Goal: Browse casually: Explore the website without a specific task or goal

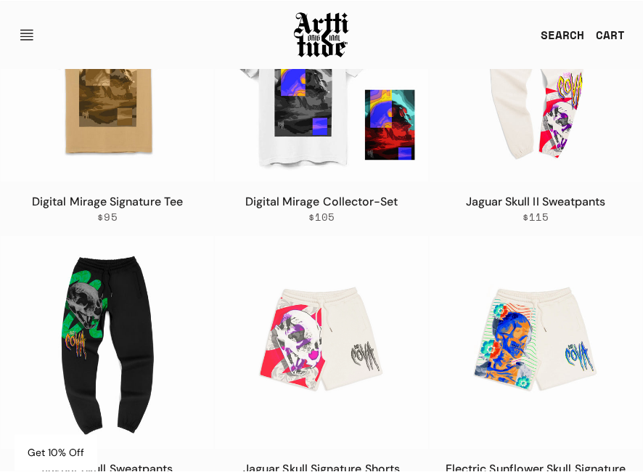
scroll to position [1715, 0]
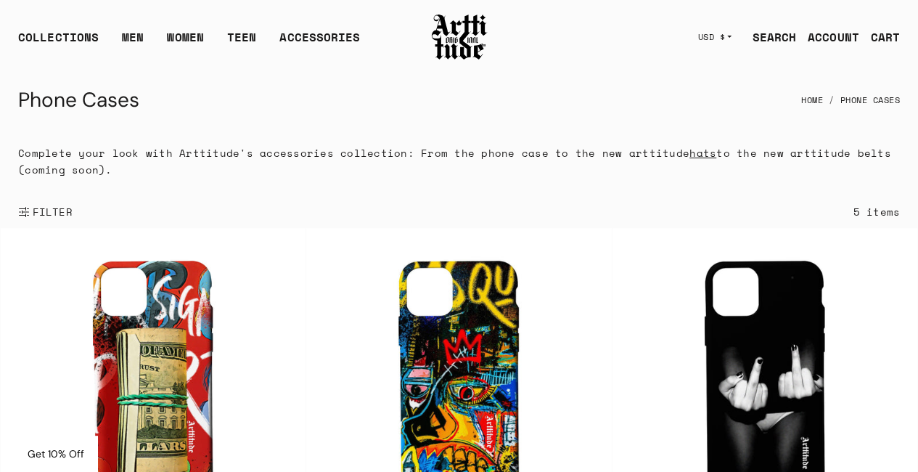
click at [445, 26] on img at bounding box center [459, 36] width 58 height 49
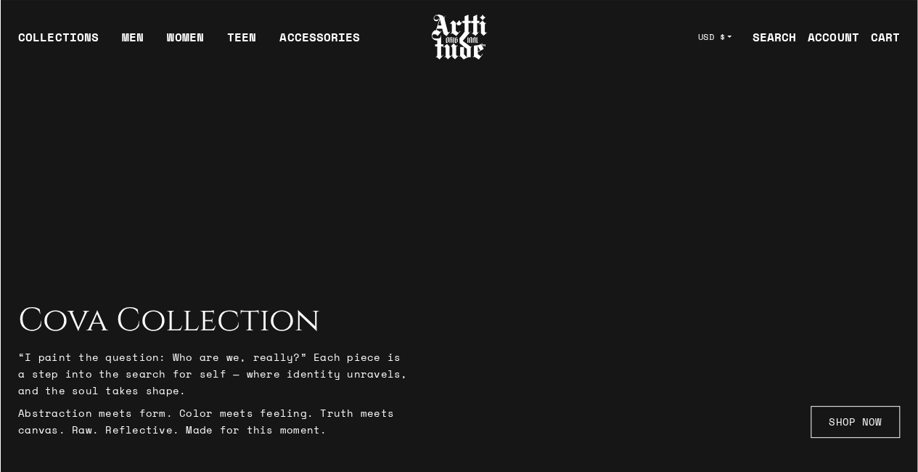
drag, startPoint x: 33, startPoint y: 325, endPoint x: 364, endPoint y: 373, distance: 334.3
click at [332, 429] on div "Cova Collection “I paint the question: Who are we, really?” Each piece is a ste…" at bounding box center [214, 370] width 392 height 136
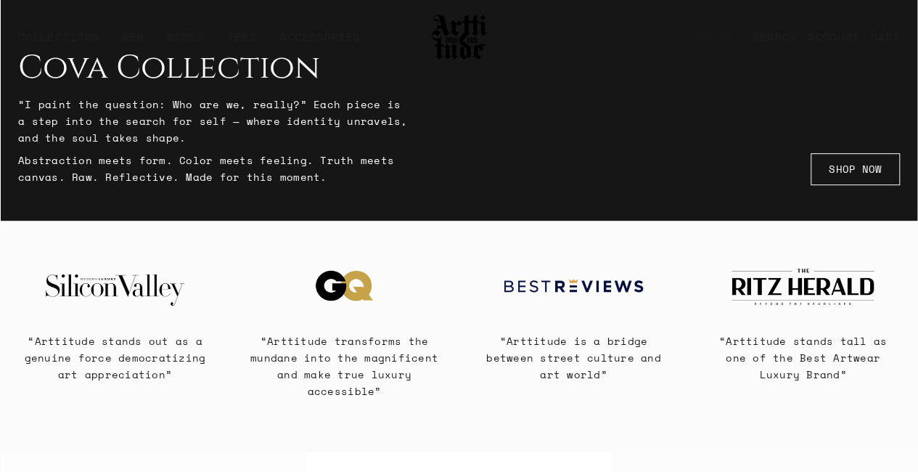
scroll to position [218, 0]
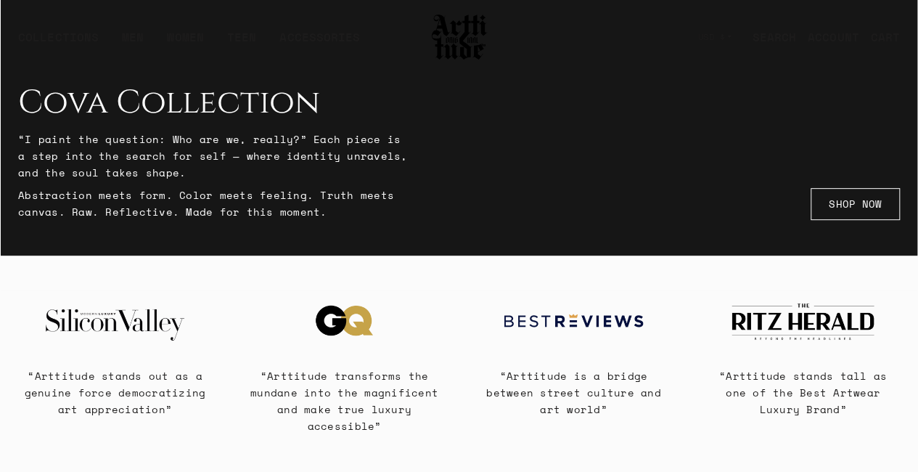
click at [255, 160] on p "“I paint the question: Who are we, really?” Each piece is a step into the searc…" at bounding box center [214, 156] width 392 height 50
click at [871, 199] on link "SHOP NOW" at bounding box center [855, 204] width 89 height 32
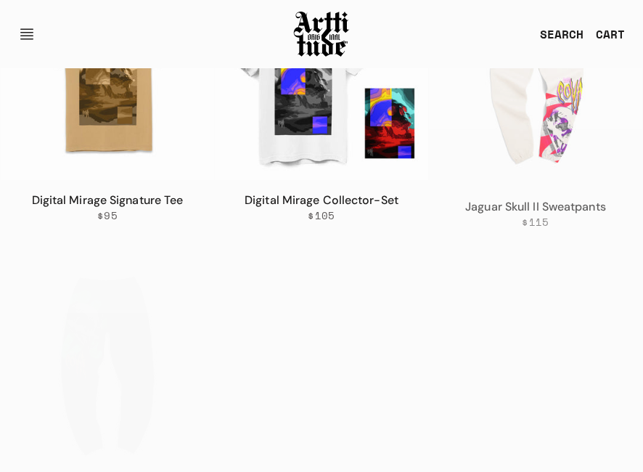
scroll to position [1715, 0]
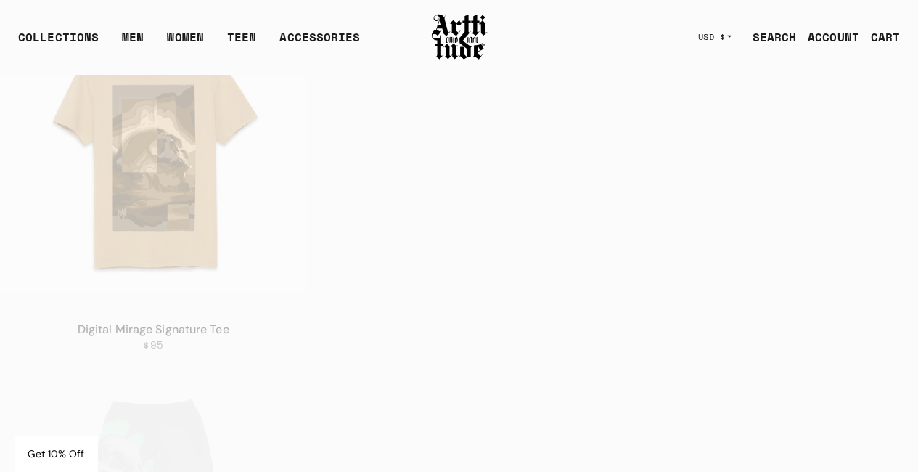
scroll to position [2104, 0]
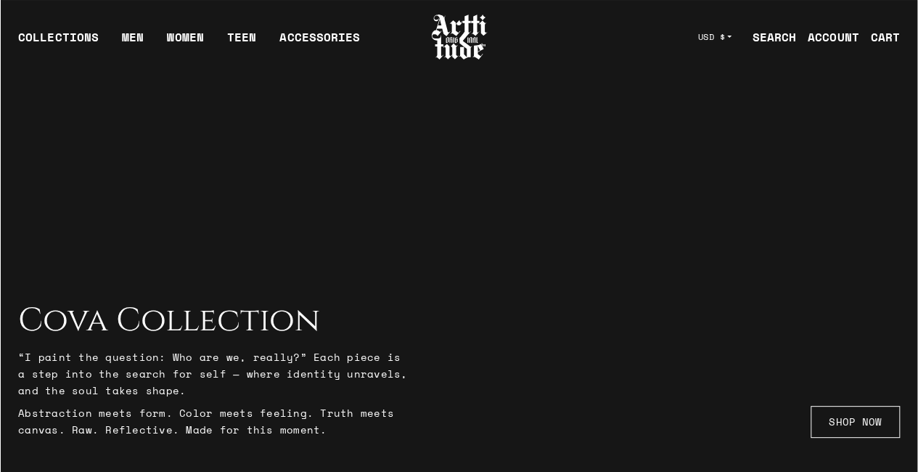
click at [664, 101] on div at bounding box center [459, 237] width 918 height 472
click at [818, 173] on div at bounding box center [459, 237] width 918 height 472
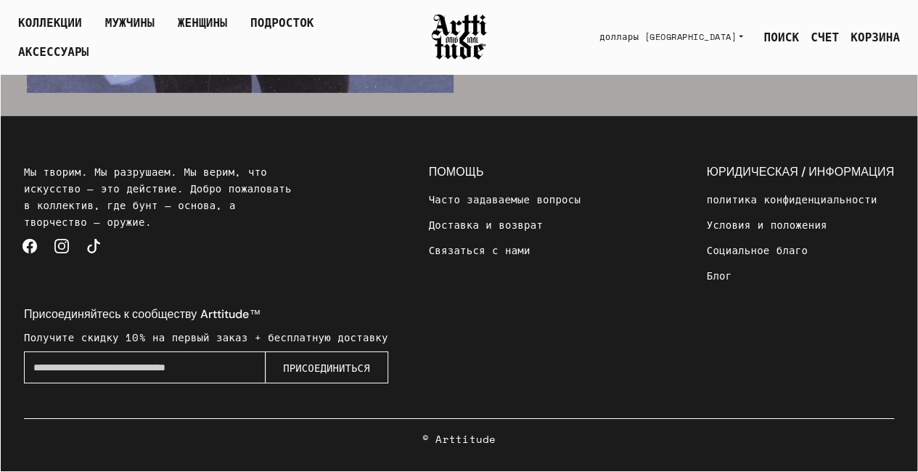
scroll to position [2264, 0]
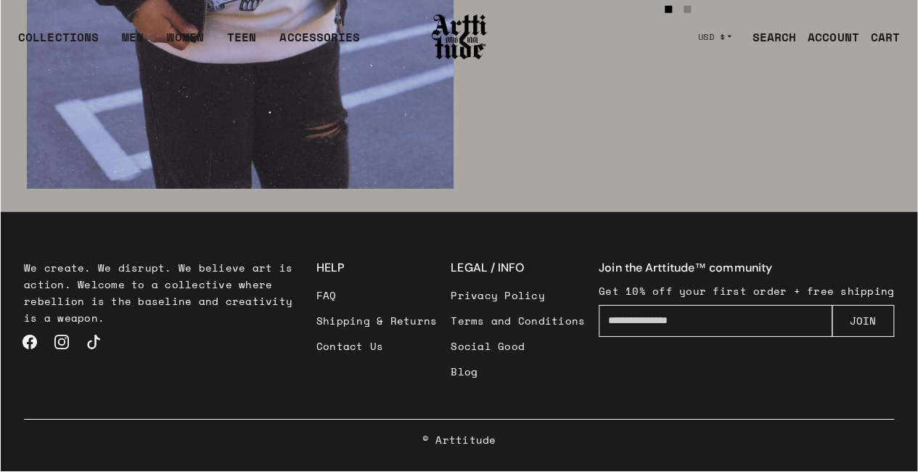
click at [589, 234] on footer "We create. We disrupt. We believe art is action. Welcome to a collective where …" at bounding box center [459, 341] width 916 height 259
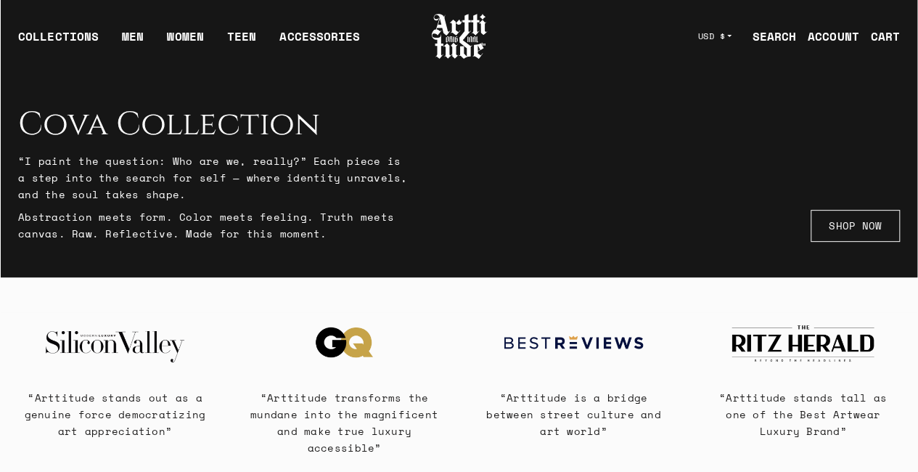
scroll to position [0, 0]
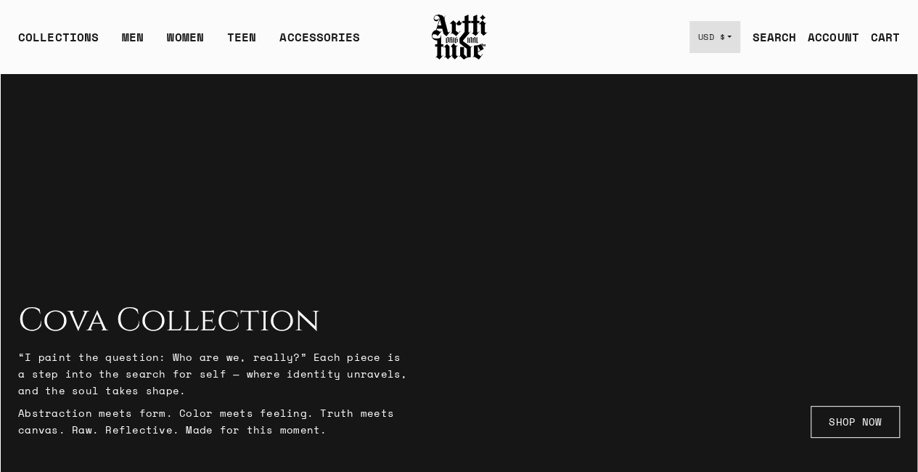
click at [724, 34] on button "USD $" at bounding box center [715, 37] width 52 height 32
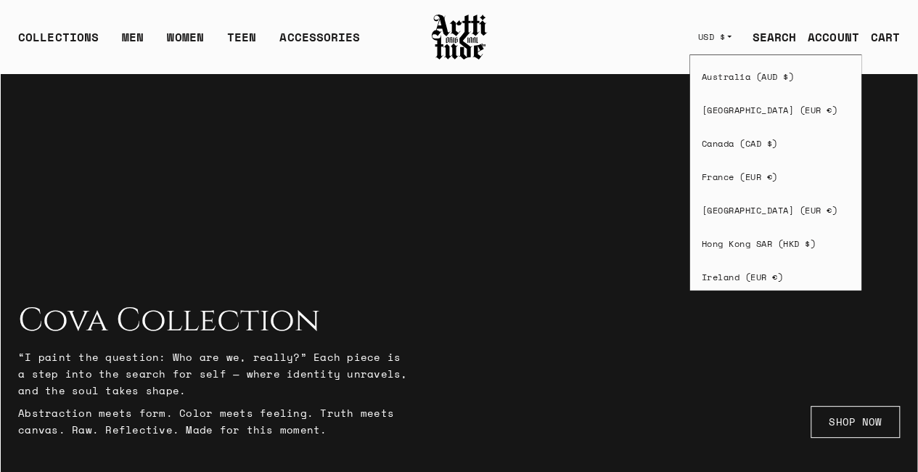
click at [573, 34] on div "COLLECTIONS ARTT Original Collection Caravaggio Collection Cova Collection Meme…" at bounding box center [459, 37] width 916 height 73
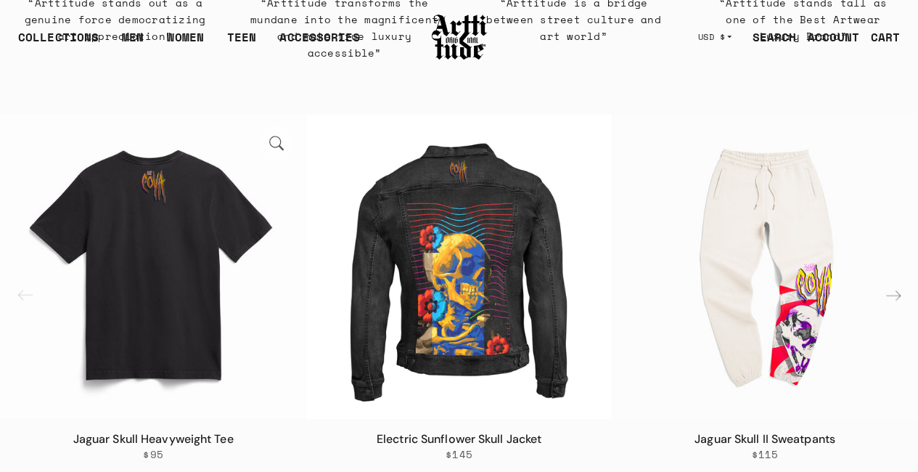
scroll to position [653, 0]
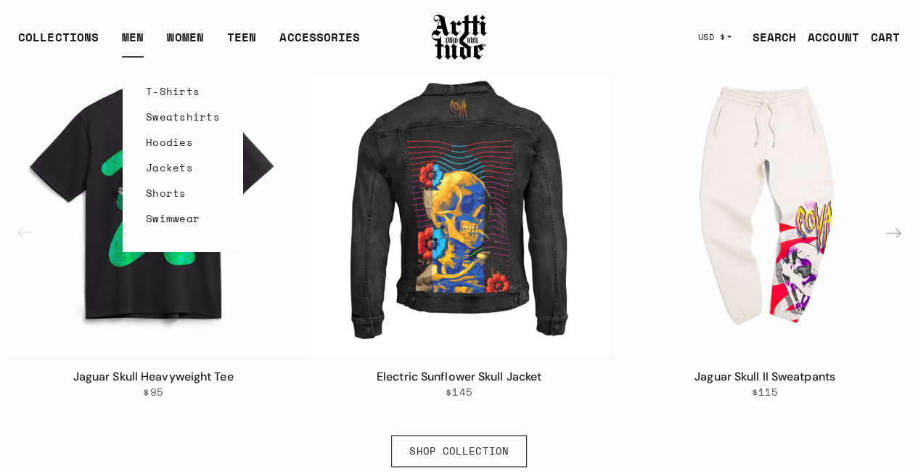
click at [183, 99] on link "T-Shirts" at bounding box center [183, 90] width 74 height 25
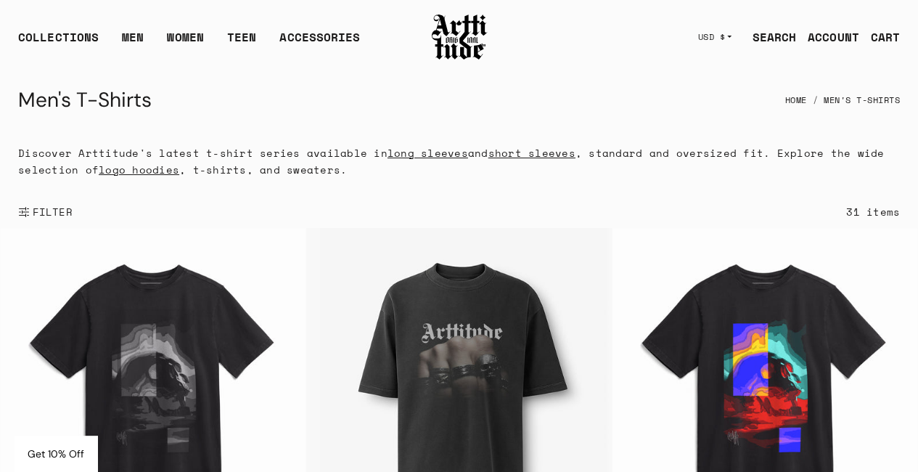
click at [544, 102] on div "Men's T-Shirts Home Men's T-Shirts" at bounding box center [459, 100] width 882 height 35
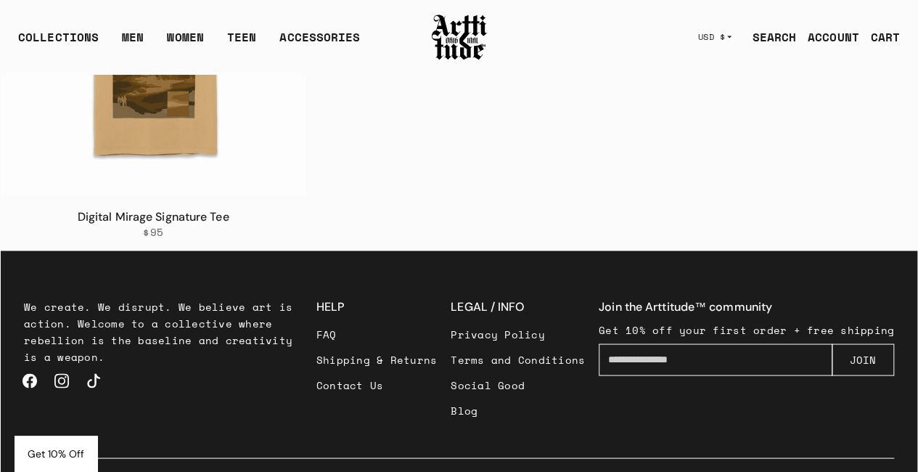
scroll to position [3936, 0]
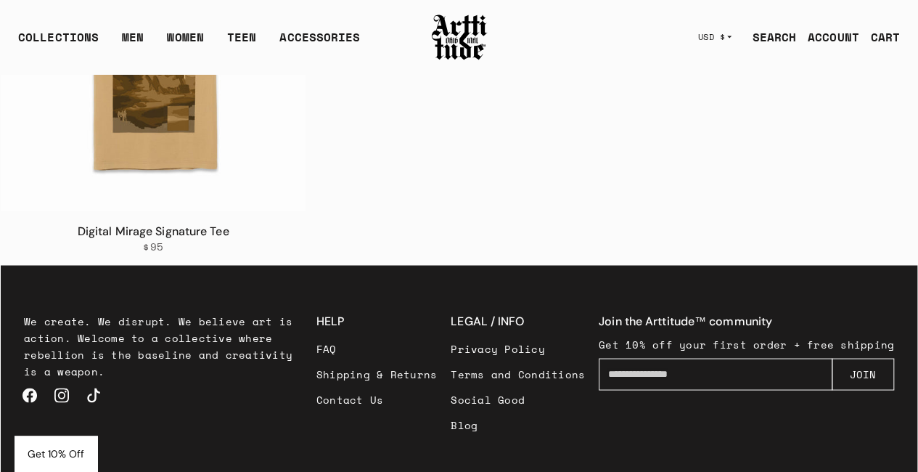
click at [376, 401] on link "Contact Us" at bounding box center [376, 398] width 121 height 25
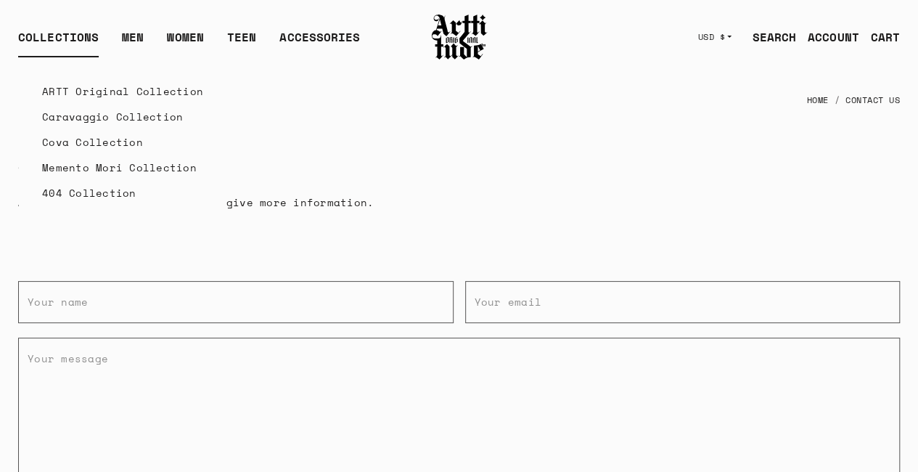
click at [102, 140] on link "Cova Collection" at bounding box center [122, 141] width 161 height 25
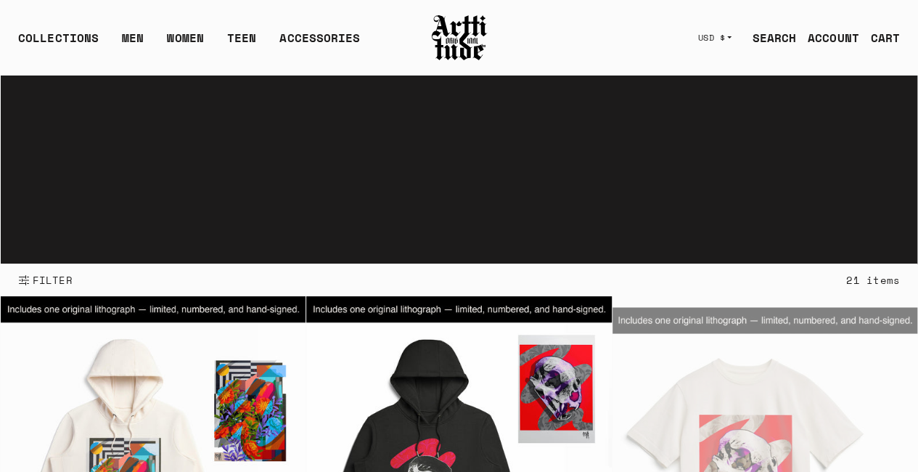
scroll to position [145, 0]
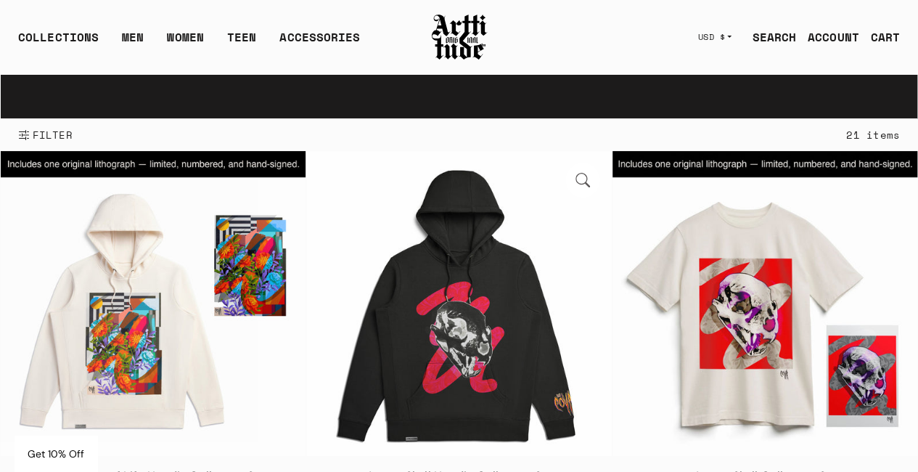
click at [511, 166] on img at bounding box center [458, 303] width 305 height 305
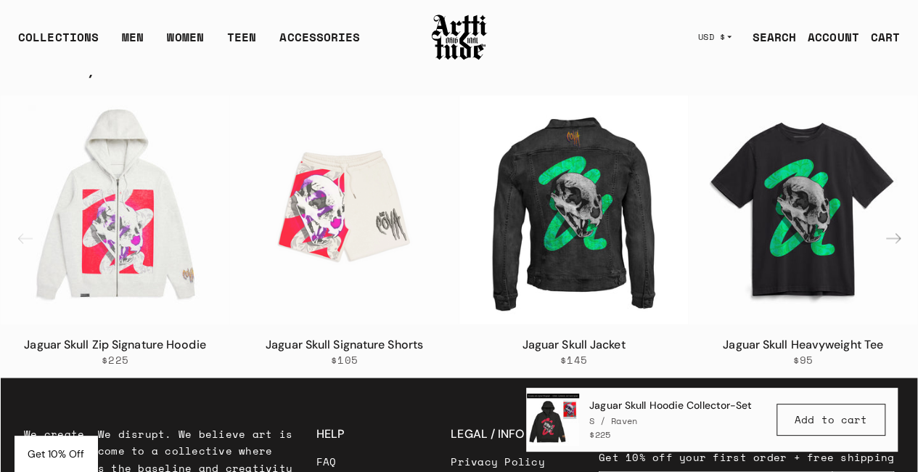
scroll to position [1234, 0]
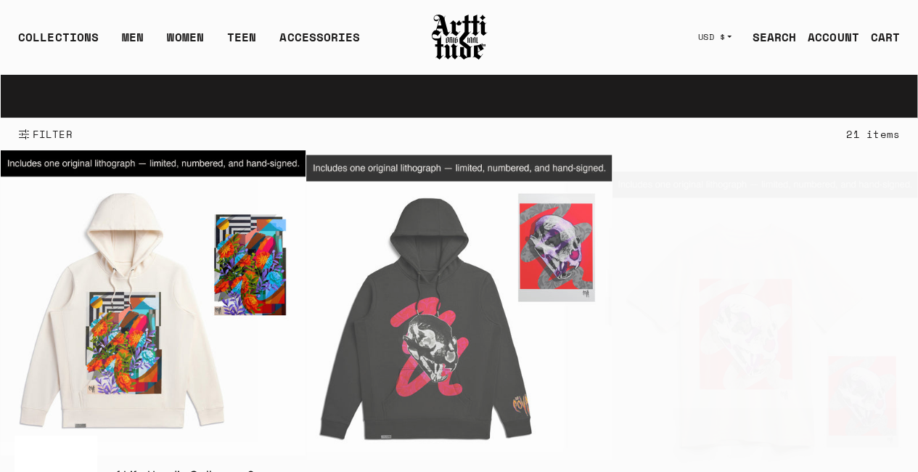
scroll to position [145, 0]
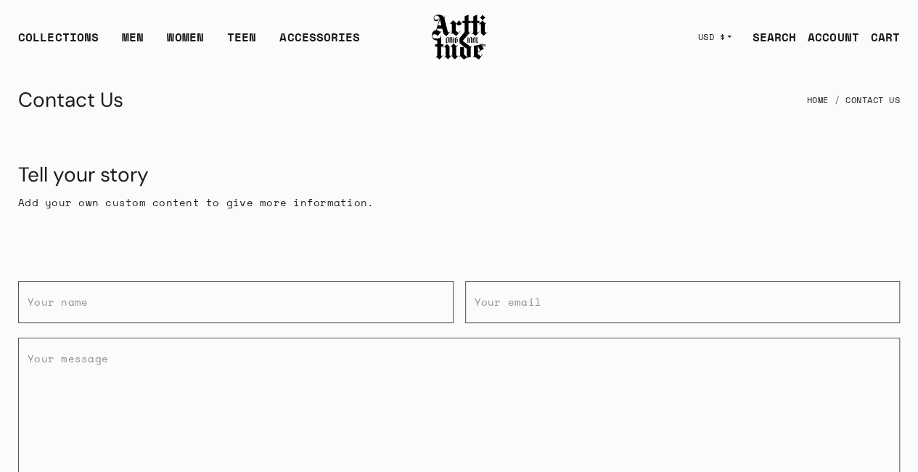
click at [441, 25] on img at bounding box center [459, 36] width 58 height 49
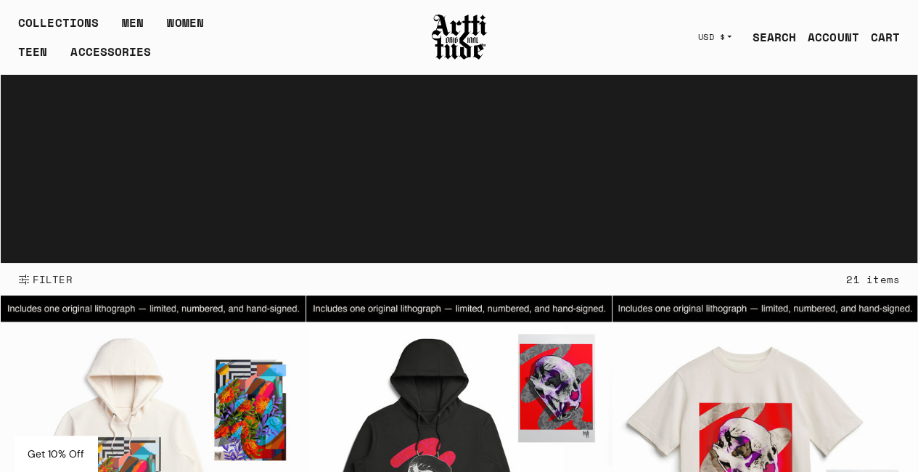
click at [444, 22] on img at bounding box center [459, 36] width 58 height 49
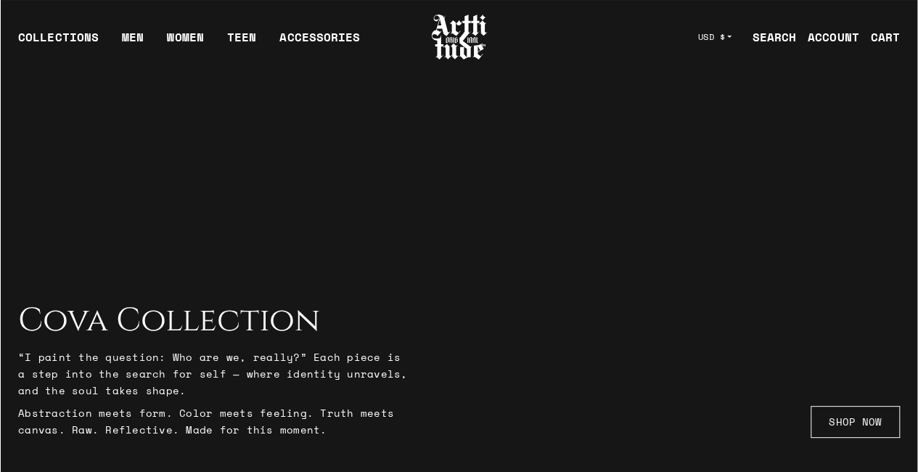
drag, startPoint x: 33, startPoint y: 311, endPoint x: 353, endPoint y: 438, distance: 344.7
click at [353, 438] on div "Your browser does not support the video tag. Cova Collection “I paint the quest…" at bounding box center [459, 237] width 916 height 472
drag, startPoint x: 253, startPoint y: 421, endPoint x: 196, endPoint y: 366, distance: 79.0
click at [28, 325] on div "Cova Collection “I paint the question: Who are we, really?” Each piece is a ste…" at bounding box center [214, 370] width 392 height 136
copy div "Cova Collection “I paint the question: Who are we, really?” Each piece is a ste…"
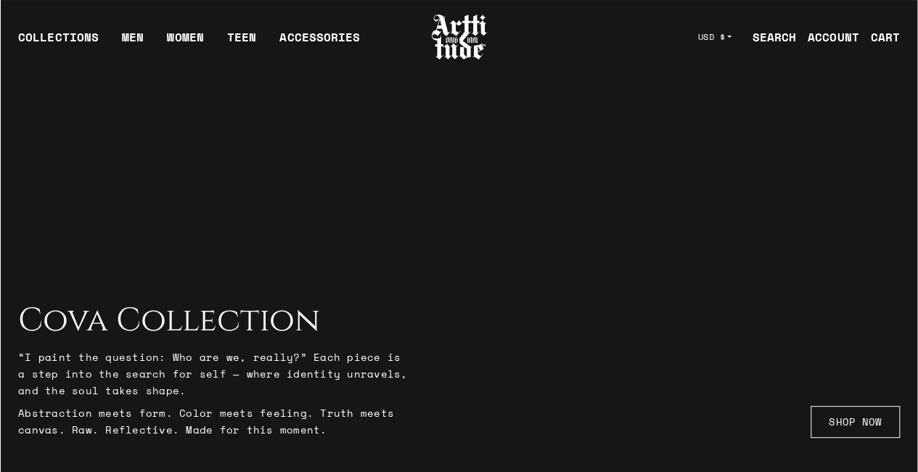
drag, startPoint x: 405, startPoint y: 267, endPoint x: 395, endPoint y: 218, distance: 49.7
click at [405, 267] on div at bounding box center [459, 237] width 918 height 472
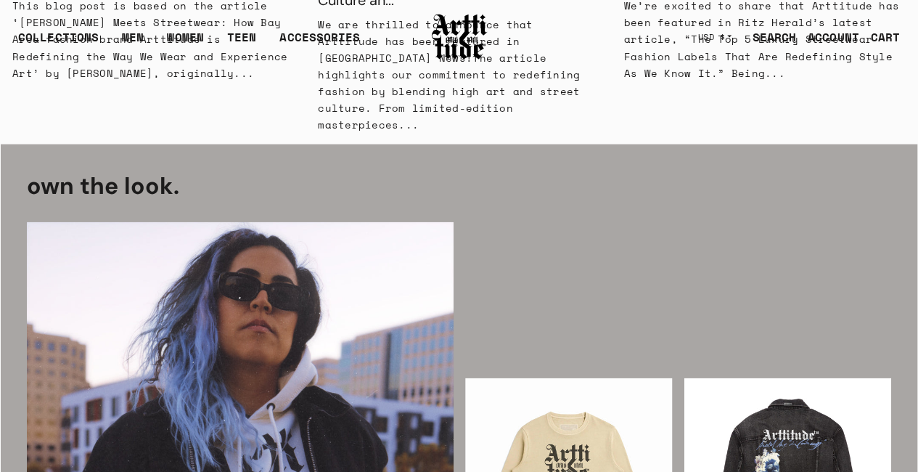
scroll to position [1524, 0]
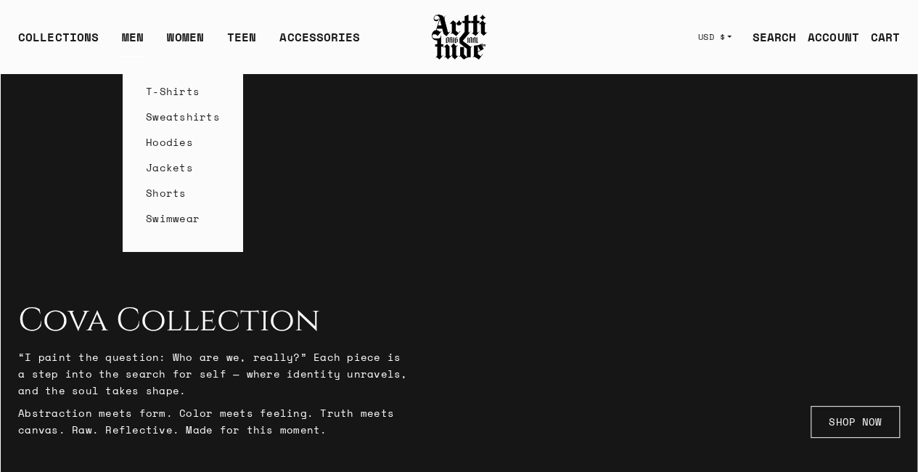
click at [144, 41] on link "MEN" at bounding box center [133, 42] width 22 height 29
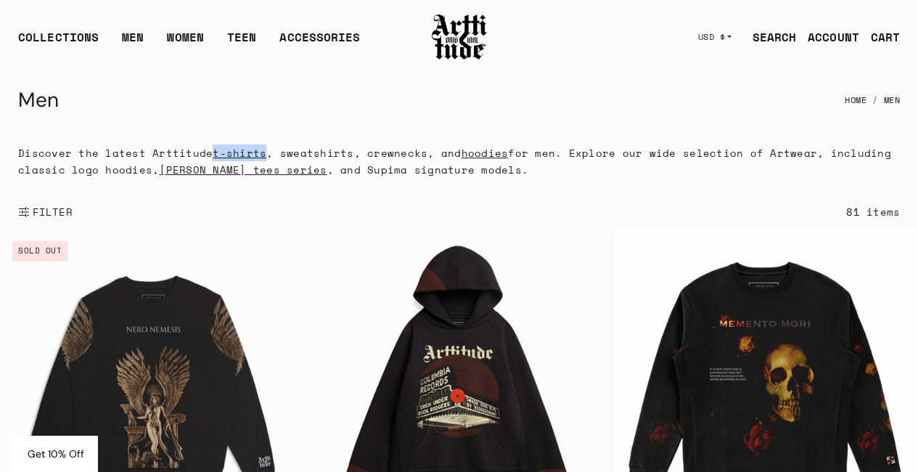
drag, startPoint x: 213, startPoint y: 149, endPoint x: 267, endPoint y: 149, distance: 53.7
click at [267, 149] on p "Discover the latest Arttitude t-shirts , sweatshirts, crewnecks, and hoodies fo…" at bounding box center [459, 160] width 882 height 33
drag, startPoint x: 282, startPoint y: 147, endPoint x: 350, endPoint y: 144, distance: 68.3
click at [350, 144] on p "Discover the latest Arttitude t-shirts , sweatshirts, crewnecks, and hoodies fo…" at bounding box center [459, 160] width 882 height 33
copy p "sweatshirts"
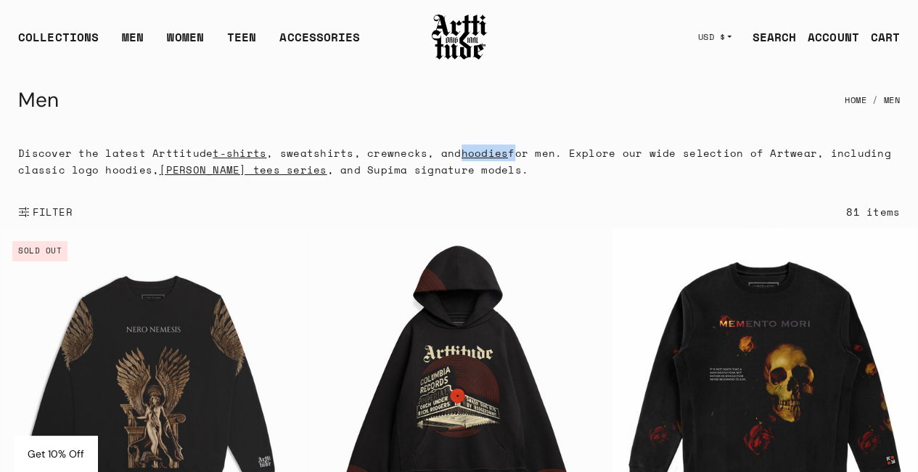
drag, startPoint x: 509, startPoint y: 152, endPoint x: 457, endPoint y: 152, distance: 51.5
click at [457, 152] on p "Discover the latest Arttitude t-shirts , sweatshirts, crewnecks, and hoodies fo…" at bounding box center [459, 160] width 882 height 33
copy p "hoodies"
click at [255, 38] on link "TEEN" at bounding box center [241, 42] width 29 height 29
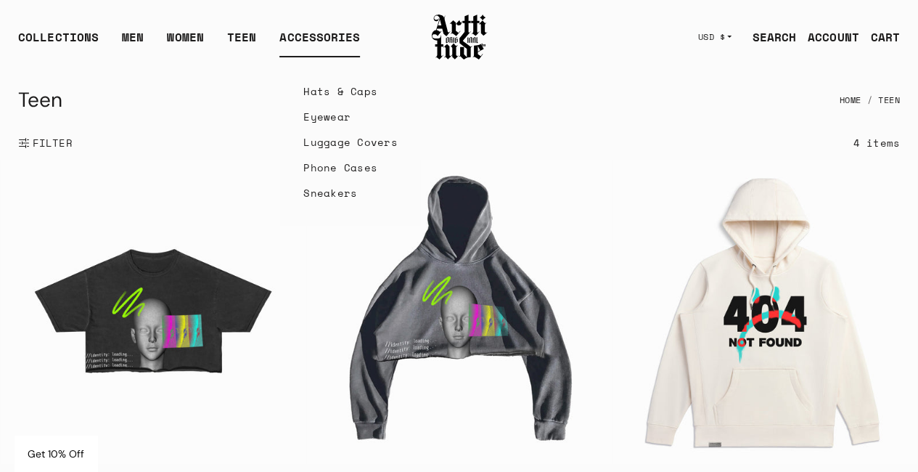
click at [329, 41] on div "ACCESSORIES" at bounding box center [319, 42] width 81 height 29
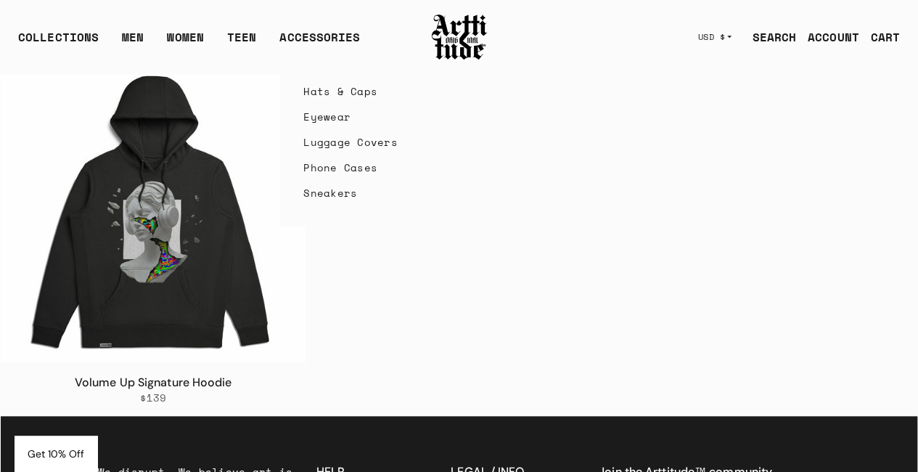
scroll to position [692, 0]
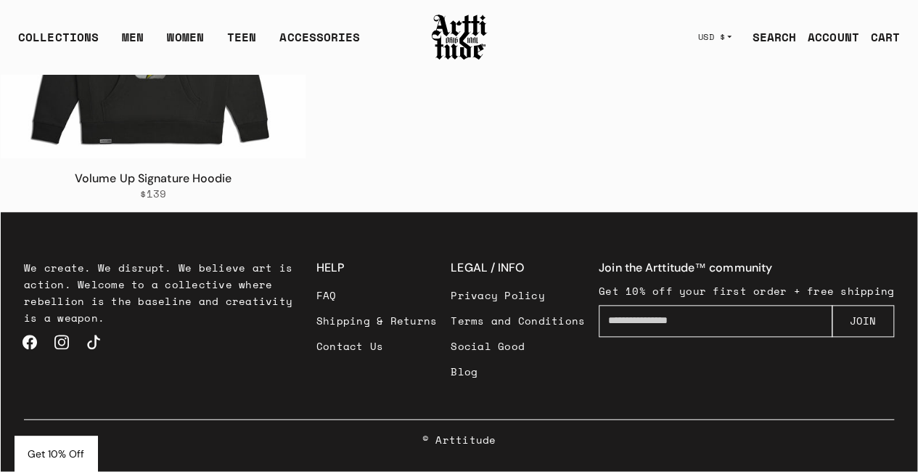
click at [553, 398] on div "We create. We disrupt. We believe art is action. Welcome to a collective where …" at bounding box center [459, 365] width 905 height 212
click at [340, 290] on link "FAQ" at bounding box center [376, 294] width 121 height 25
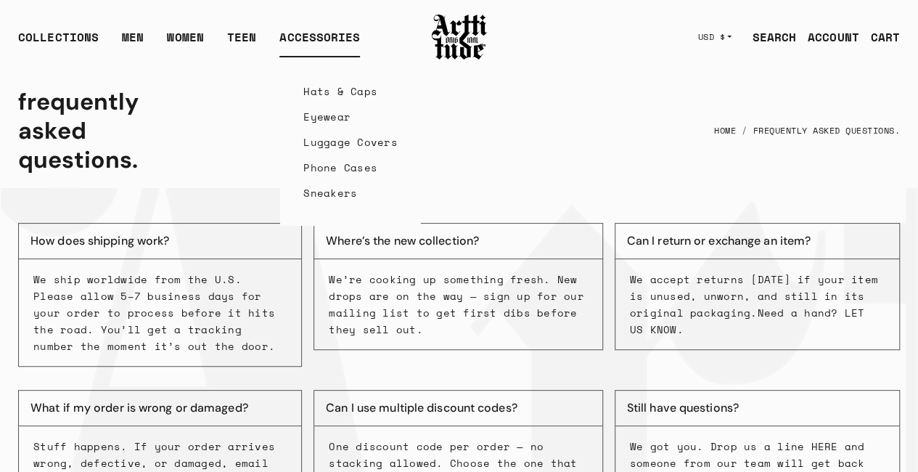
click at [309, 43] on div "ACCESSORIES" at bounding box center [319, 42] width 81 height 29
click at [330, 33] on div "ACCESSORIES" at bounding box center [319, 42] width 81 height 29
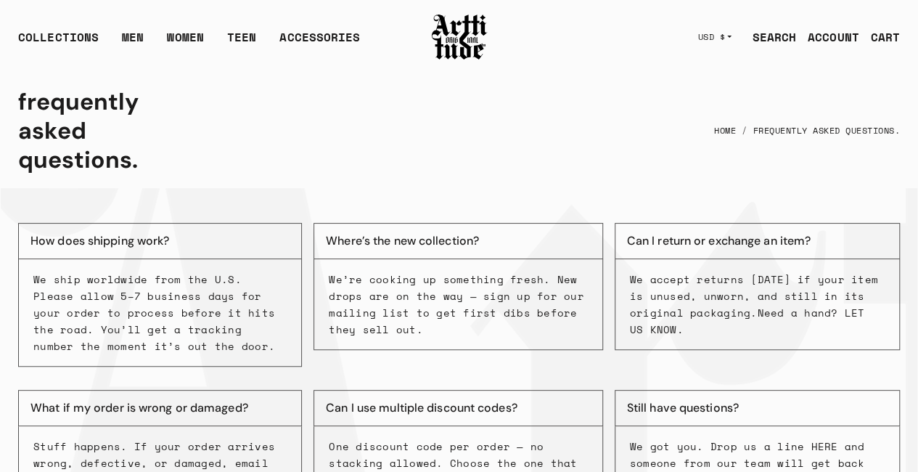
click at [336, 22] on div "COLLECTIONS ARTT Original Collection Caravaggio Collection Cova Collection Meme…" at bounding box center [215, 37] width 395 height 41
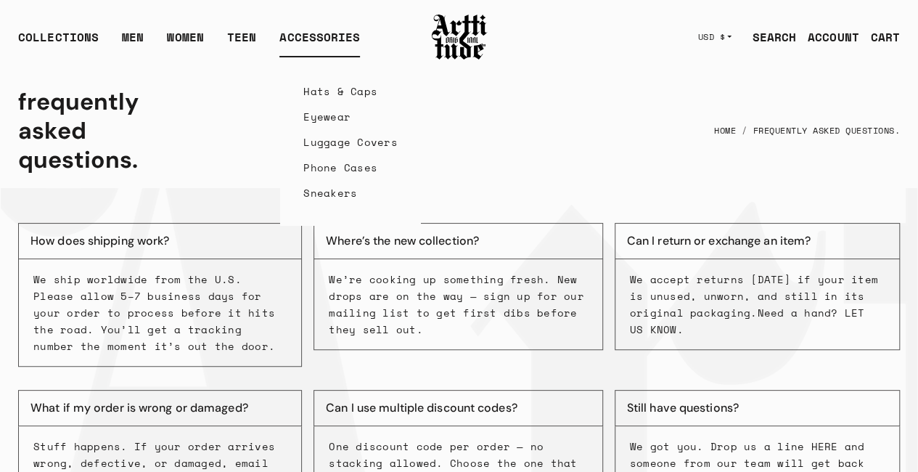
click at [332, 36] on div "ACCESSORIES" at bounding box center [319, 42] width 81 height 29
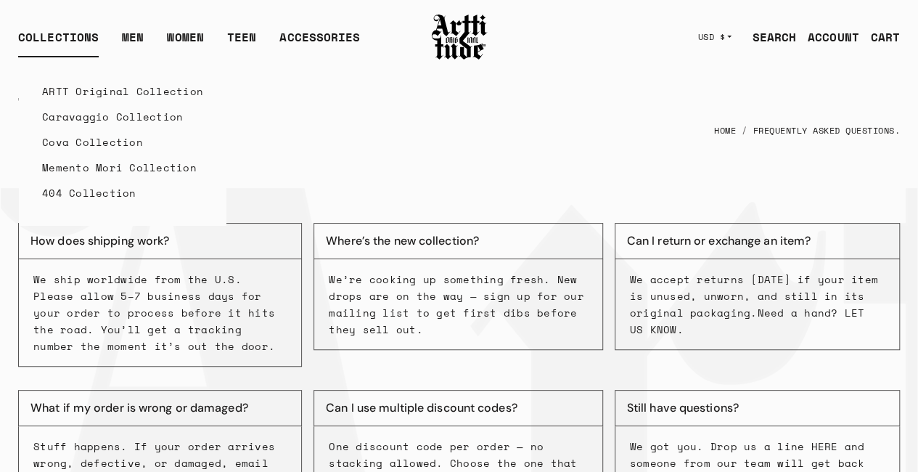
click at [67, 42] on div "COLLECTIONS" at bounding box center [58, 42] width 81 height 29
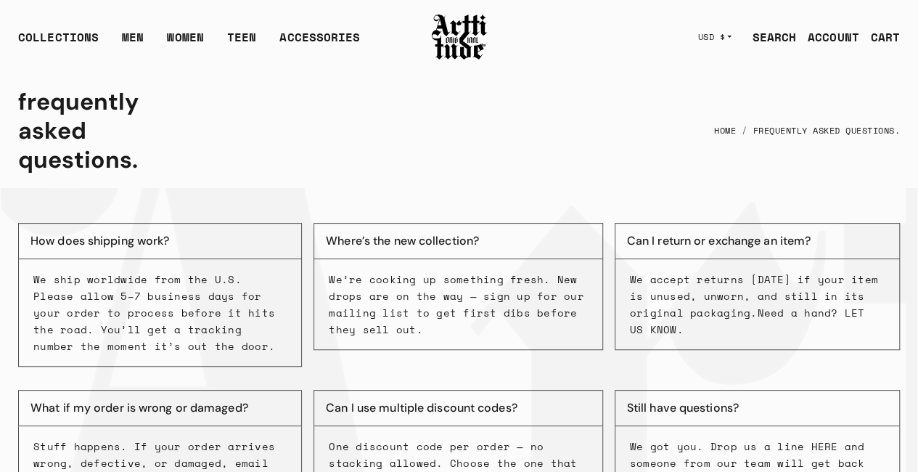
click at [472, 24] on img at bounding box center [459, 36] width 58 height 49
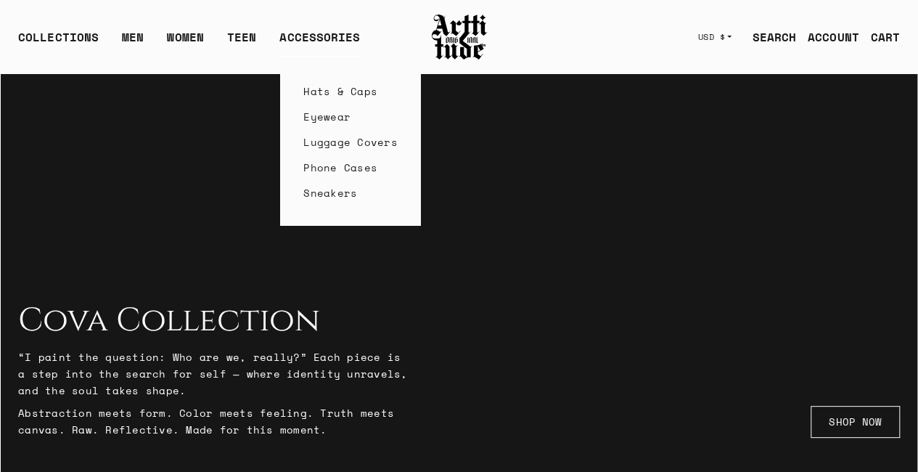
drag, startPoint x: 277, startPoint y: 36, endPoint x: 310, endPoint y: 36, distance: 32.7
click at [289, 36] on li "ACCESSORIES Hats & Caps Eyewear Luggage Covers Phone Cases Sneakers" at bounding box center [320, 42] width 104 height 29
click at [310, 36] on div "ACCESSORIES" at bounding box center [319, 42] width 81 height 29
click at [345, 170] on link "Phone Cases" at bounding box center [350, 167] width 94 height 25
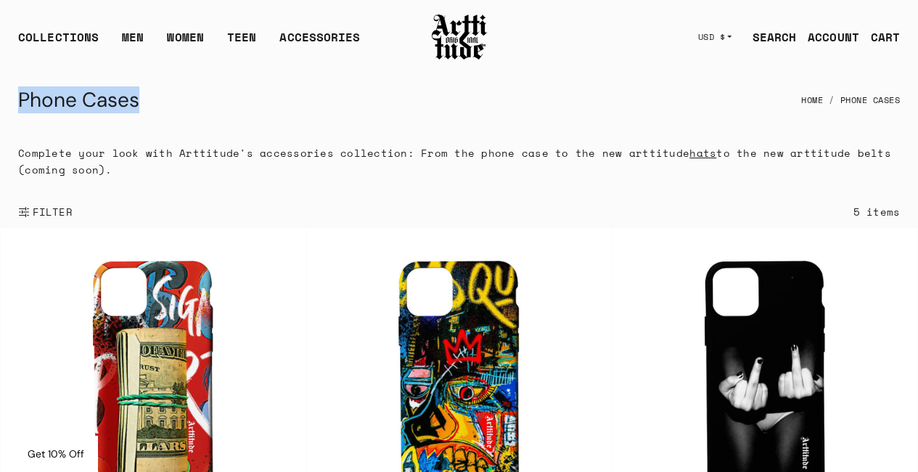
drag, startPoint x: 129, startPoint y: 99, endPoint x: 0, endPoint y: 111, distance: 129.8
copy h1 "Phone Cases"
drag, startPoint x: 113, startPoint y: 171, endPoint x: 0, endPoint y: 152, distance: 114.9
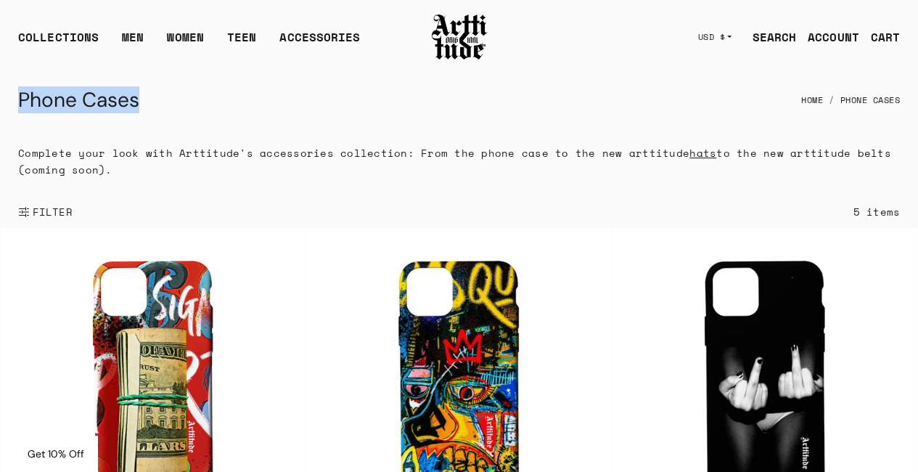
copy p "Complete your look with Arttitude's accessories collection: From the phone case…"
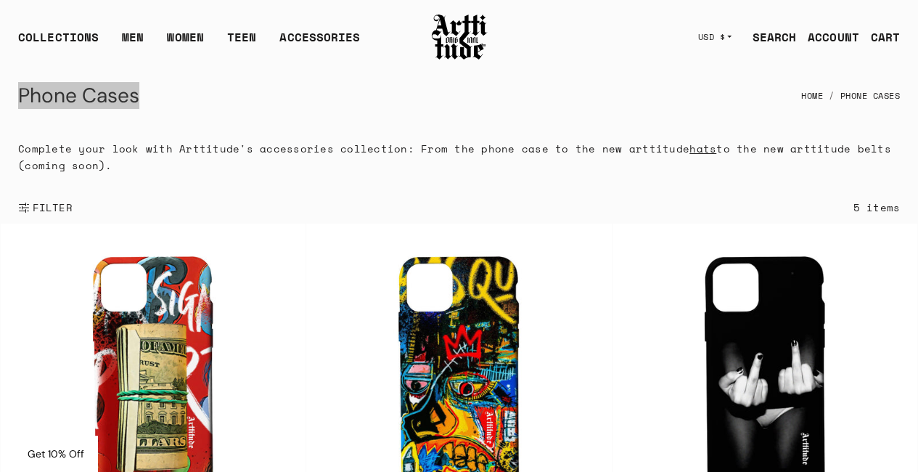
scroll to position [291, 0]
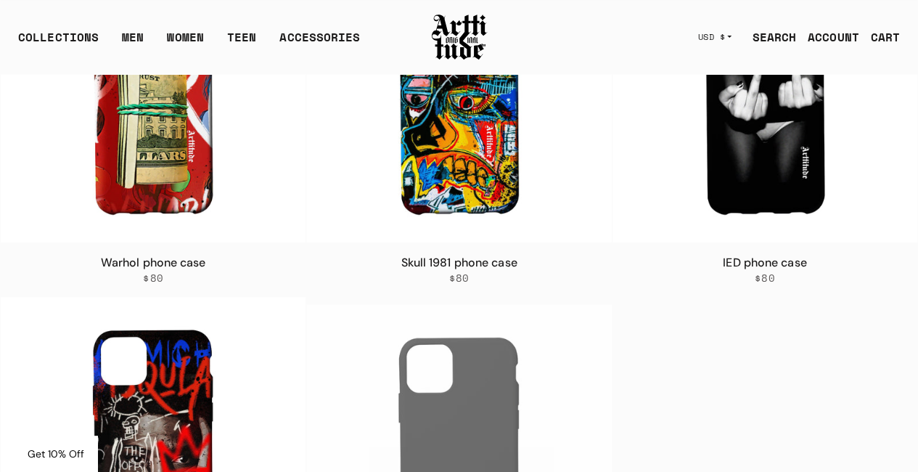
click at [380, 274] on div "$80" at bounding box center [459, 277] width 282 height 13
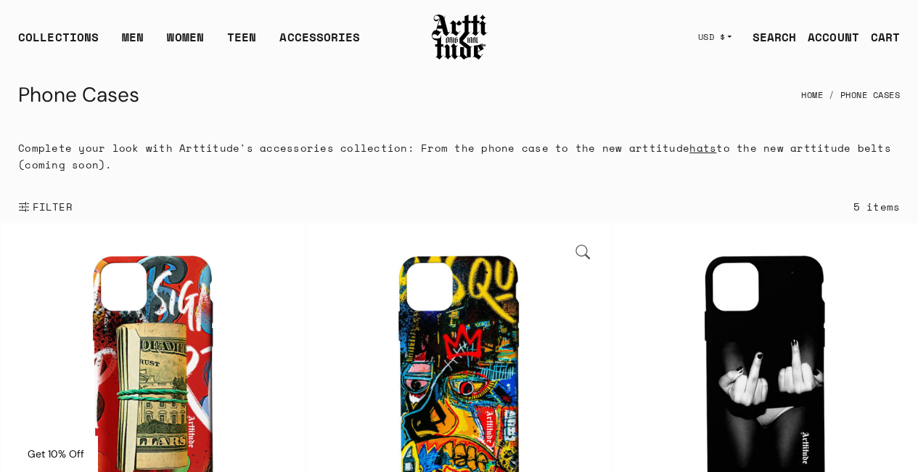
scroll to position [0, 0]
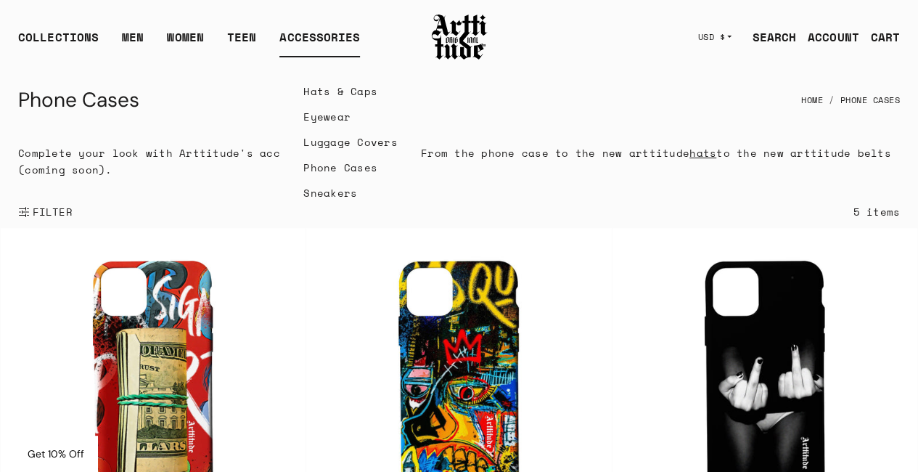
click at [344, 195] on link "Sneakers" at bounding box center [350, 192] width 94 height 25
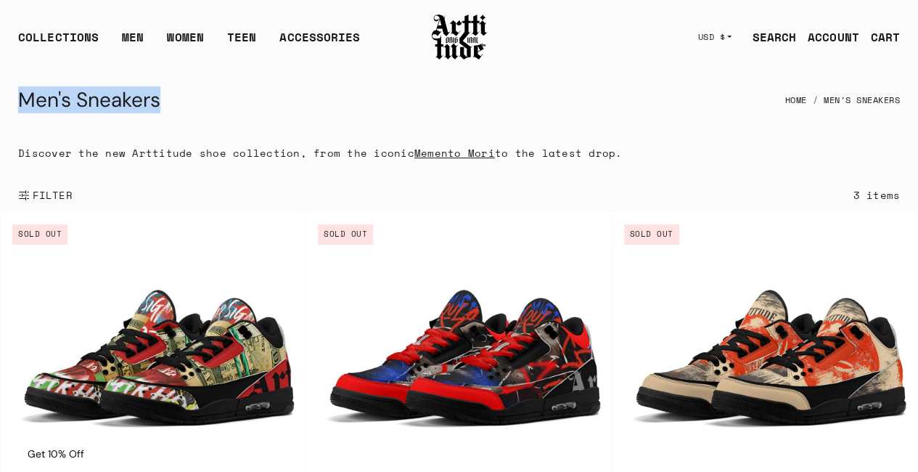
drag, startPoint x: 174, startPoint y: 104, endPoint x: 5, endPoint y: 107, distance: 169.1
click at [6, 107] on div "Men's Sneakers Home Men's Sneakers" at bounding box center [459, 100] width 916 height 54
copy h1 "Men's Sneakers"
drag, startPoint x: 614, startPoint y: 152, endPoint x: 132, endPoint y: 86, distance: 486.4
click at [25, 165] on div "Discover the new Arttitude shoe collection, from the iconic Memento Mori to the…" at bounding box center [320, 153] width 639 height 52
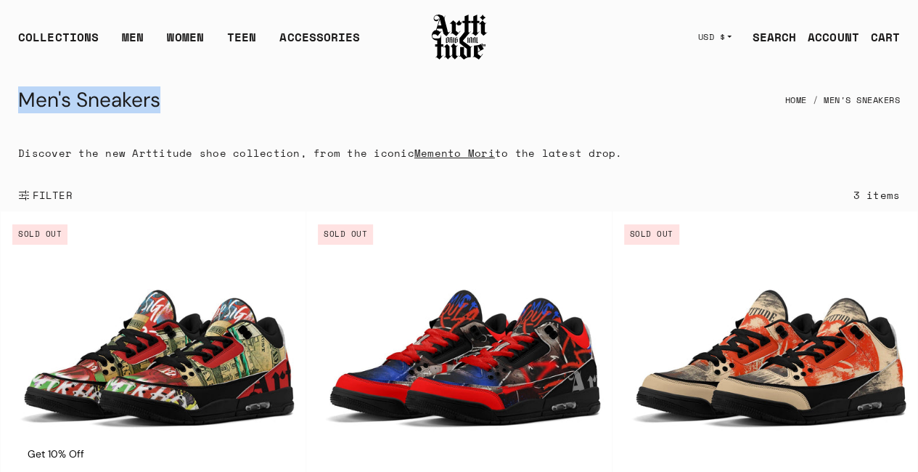
copy p "Discover the new Arttitude shoe collection, from the iconic Memento Mori to the…"
click at [225, 97] on div "Men's Sneakers Home Men's Sneakers" at bounding box center [459, 100] width 882 height 35
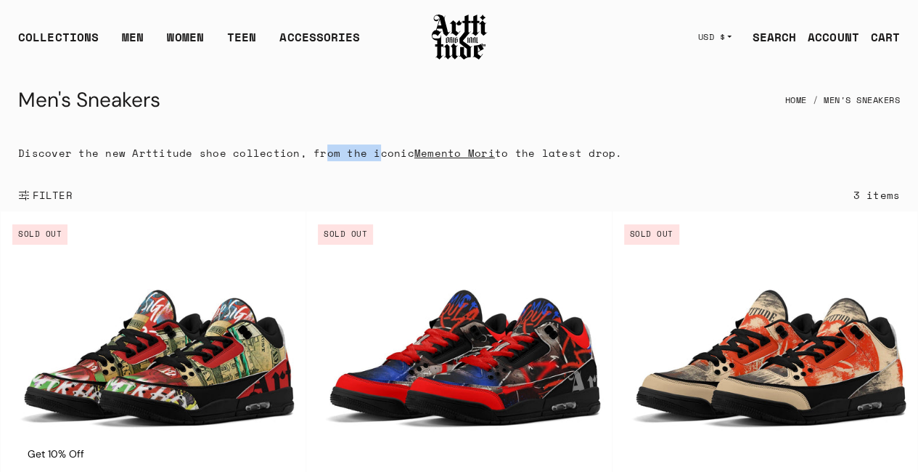
drag, startPoint x: 317, startPoint y: 156, endPoint x: 370, endPoint y: 155, distance: 53.0
click at [370, 155] on p "Discover the new Arttitude shoe collection, from the iconic Memento Mori to the…" at bounding box center [320, 152] width 604 height 17
click at [294, 130] on div "Discover the new Arttitude shoe collection, from the iconic Memento Mori to the…" at bounding box center [320, 153] width 639 height 52
click at [303, 153] on p "Discover the new Arttitude shoe collection, from the iconic Memento Mori to the…" at bounding box center [320, 152] width 604 height 17
drag, startPoint x: 491, startPoint y: 152, endPoint x: 606, endPoint y: 149, distance: 115.4
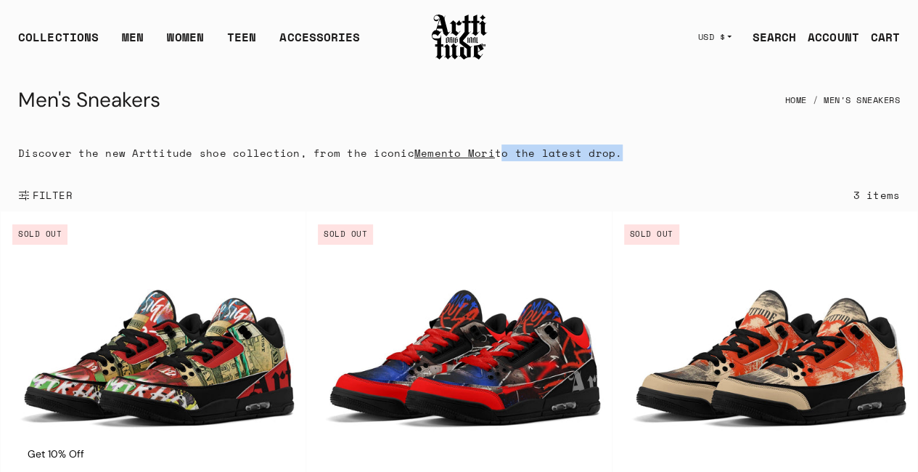
click at [606, 149] on p "Discover the new Arttitude shoe collection, from the iconic Memento Mori to the…" at bounding box center [320, 152] width 604 height 17
copy p "to the latest drop"
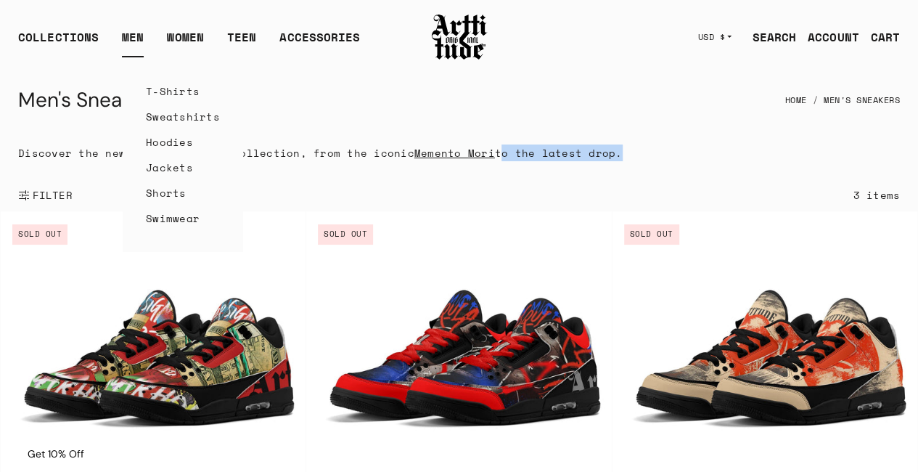
click at [173, 95] on link "T-Shirts" at bounding box center [183, 90] width 74 height 25
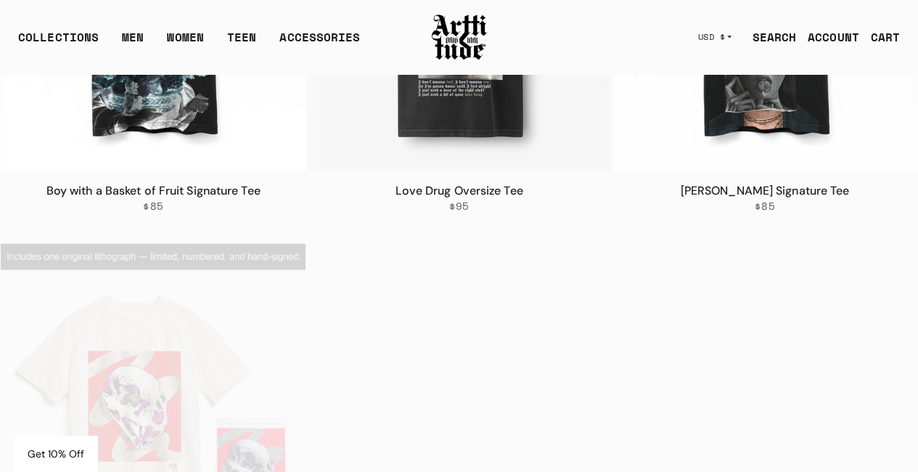
scroll to position [726, 0]
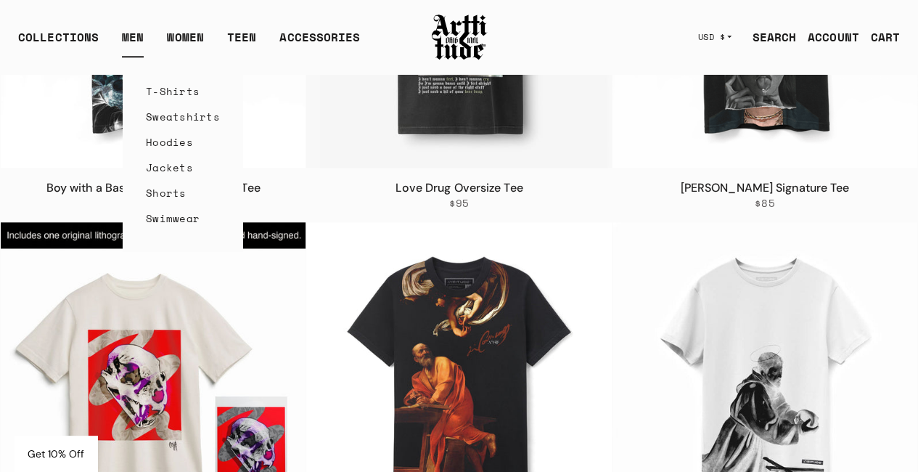
click at [169, 92] on link "T-Shirts" at bounding box center [183, 90] width 74 height 25
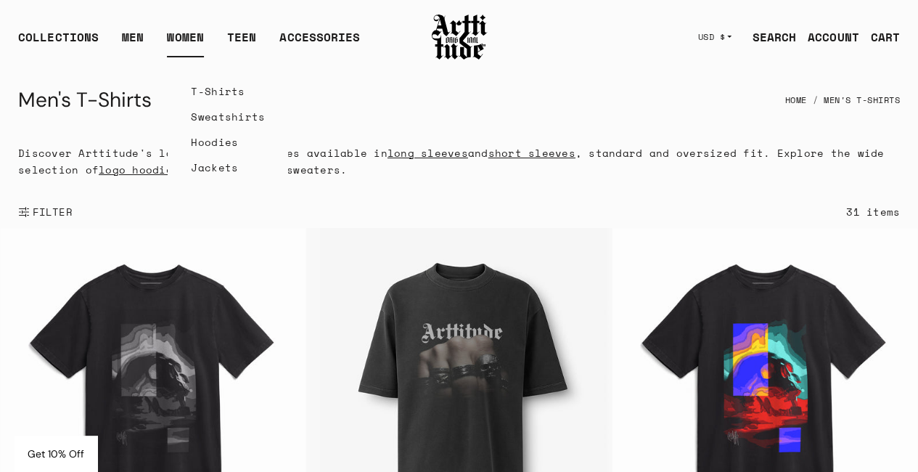
click at [220, 92] on link "T-Shirts" at bounding box center [228, 90] width 74 height 25
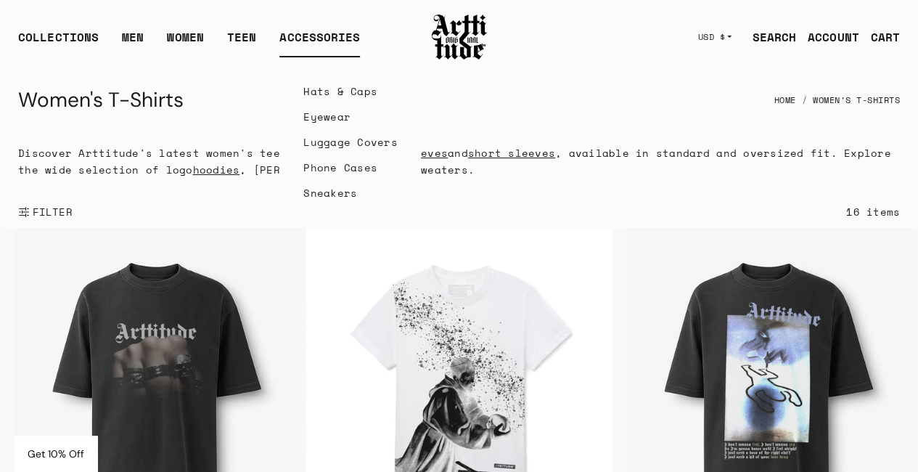
click at [343, 65] on div "Hats & Caps Eyewear Luggage Covers Phone Cases Sneakers" at bounding box center [350, 141] width 142 height 169
